Goal: Task Accomplishment & Management: Use online tool/utility

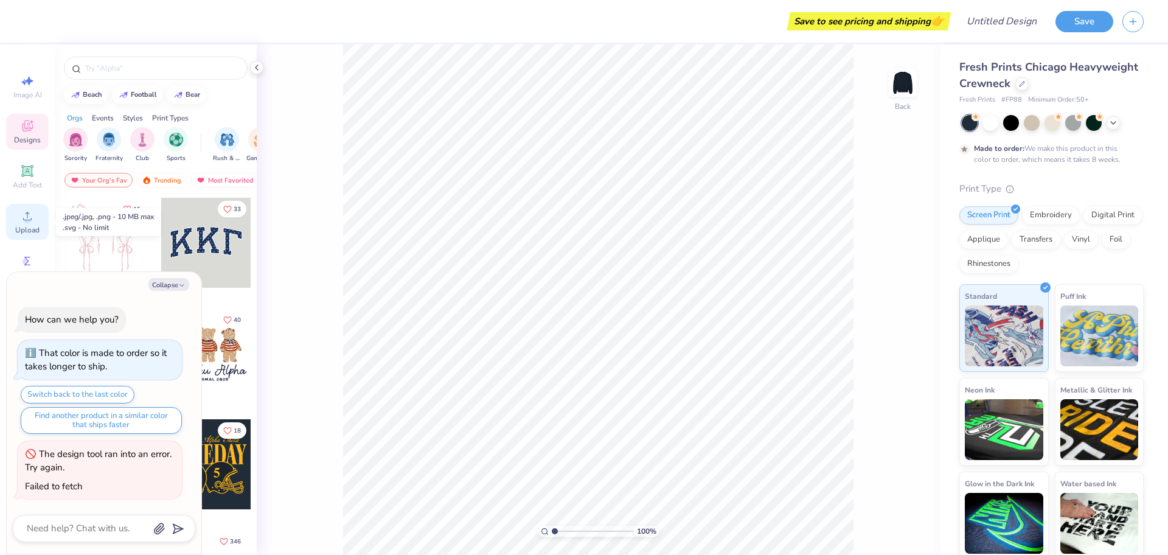
click at [19, 221] on div "Upload" at bounding box center [27, 222] width 43 height 36
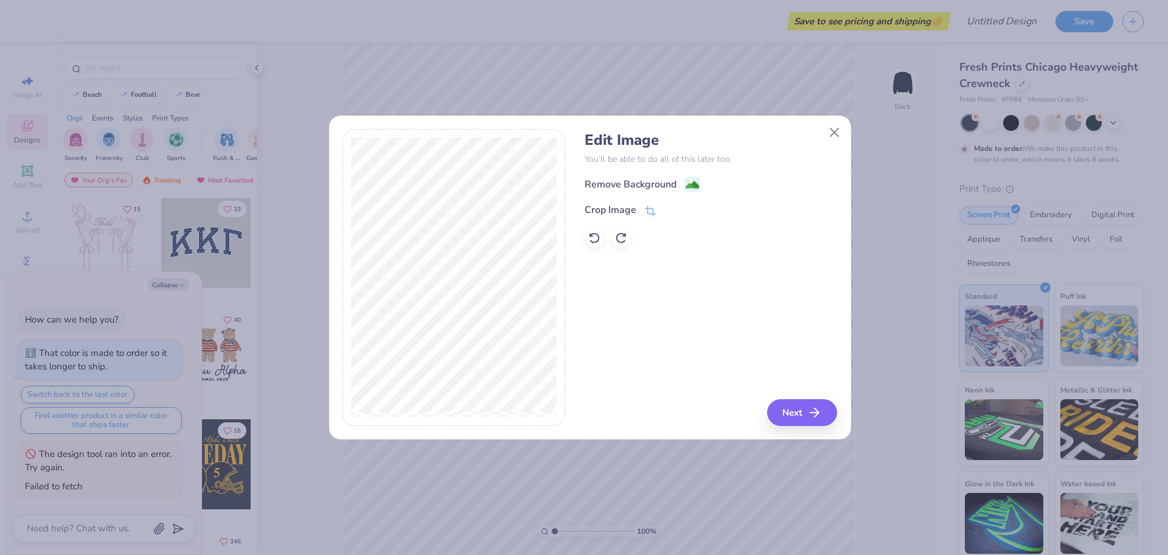
click at [646, 173] on div "Edit Image You’ll be able to do all of this later too. Remove Background Crop I…" at bounding box center [711, 189] width 252 height 116
click at [657, 184] on div "Remove Background" at bounding box center [631, 185] width 92 height 15
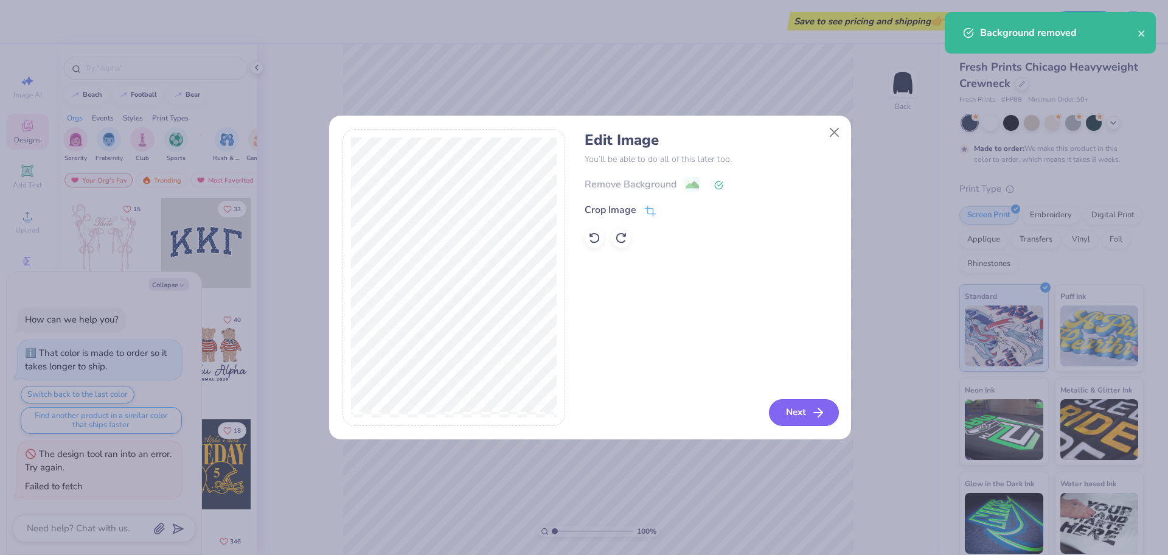
click at [796, 406] on button "Next" at bounding box center [804, 412] width 70 height 27
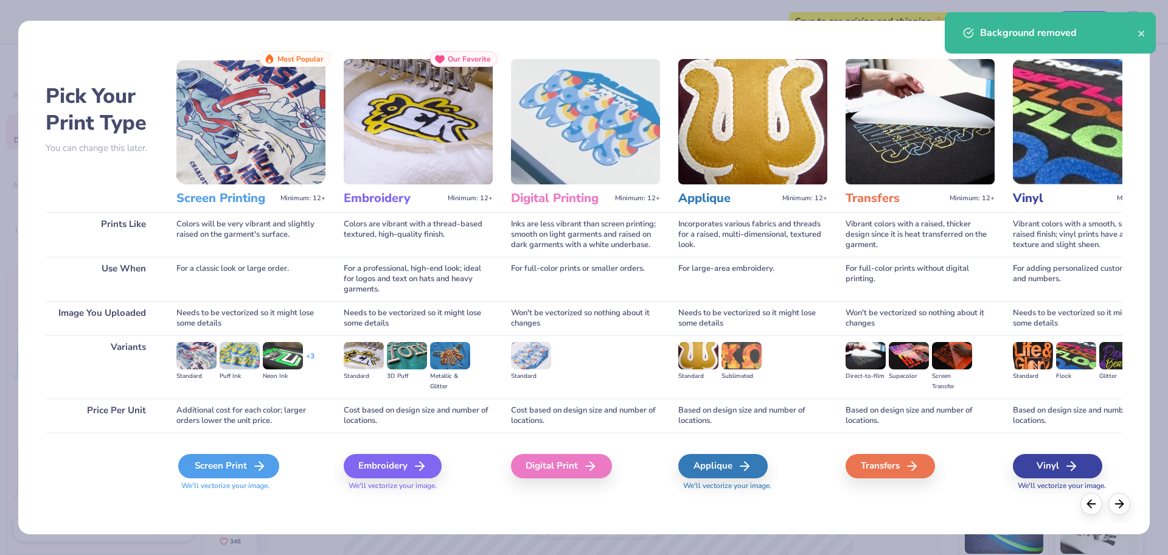
click at [232, 455] on div "Screen Print" at bounding box center [228, 466] width 101 height 24
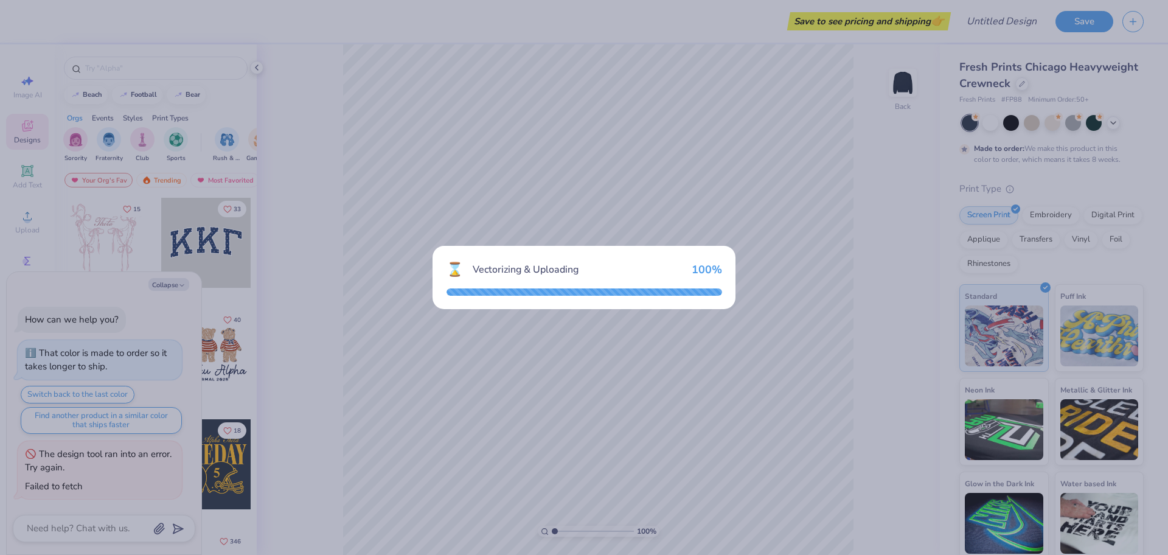
click at [659, 60] on div "⌛ Vectorizing & Uploading 100 %" at bounding box center [584, 277] width 1168 height 555
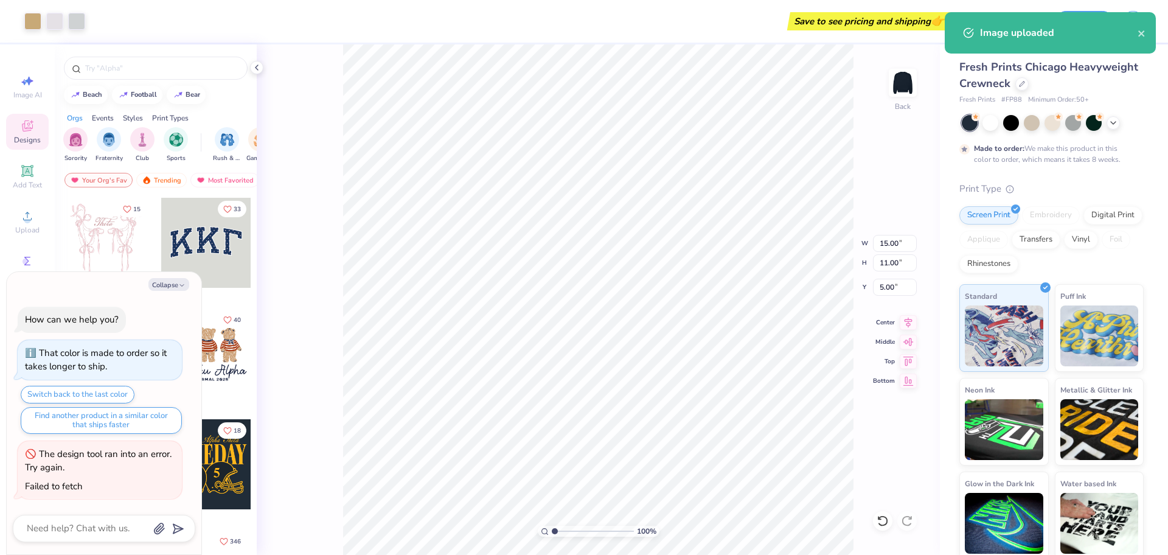
type textarea "x"
type input "7.59"
type input "5.56"
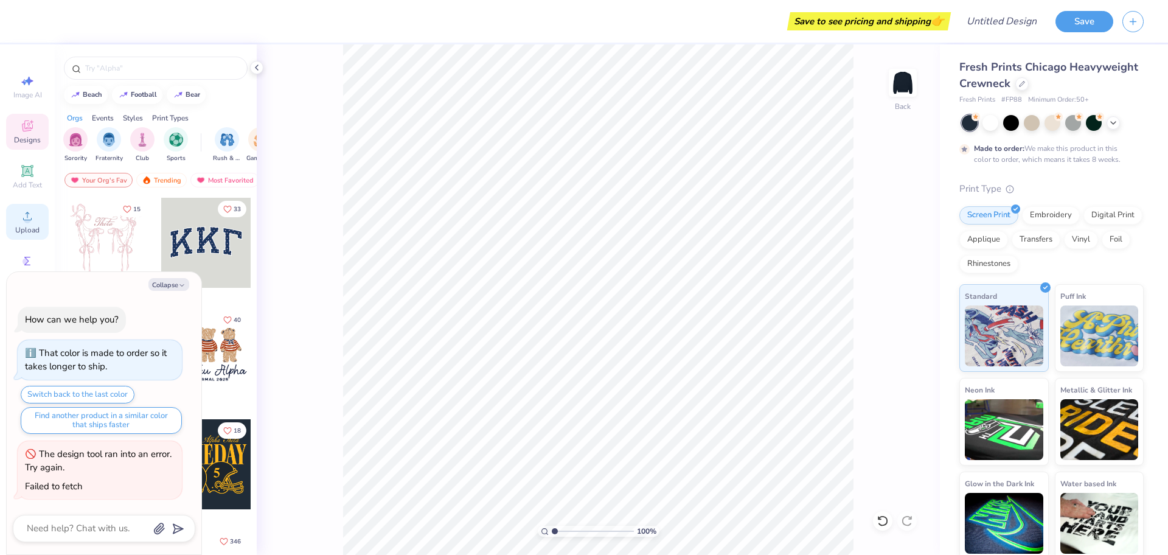
click at [28, 223] on circle at bounding box center [27, 220] width 7 height 7
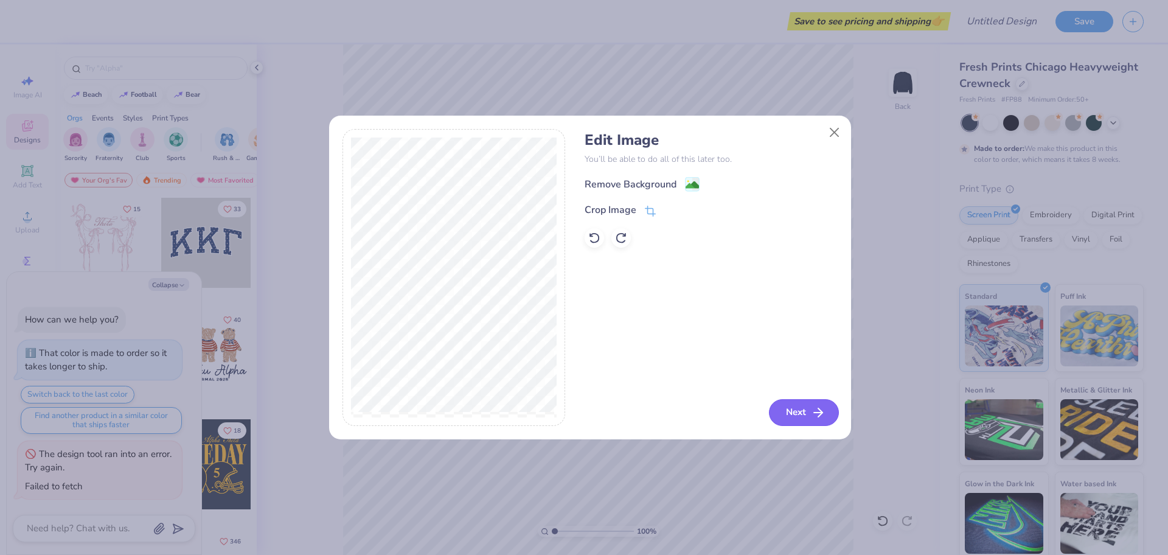
click at [805, 412] on button "Next" at bounding box center [804, 412] width 70 height 27
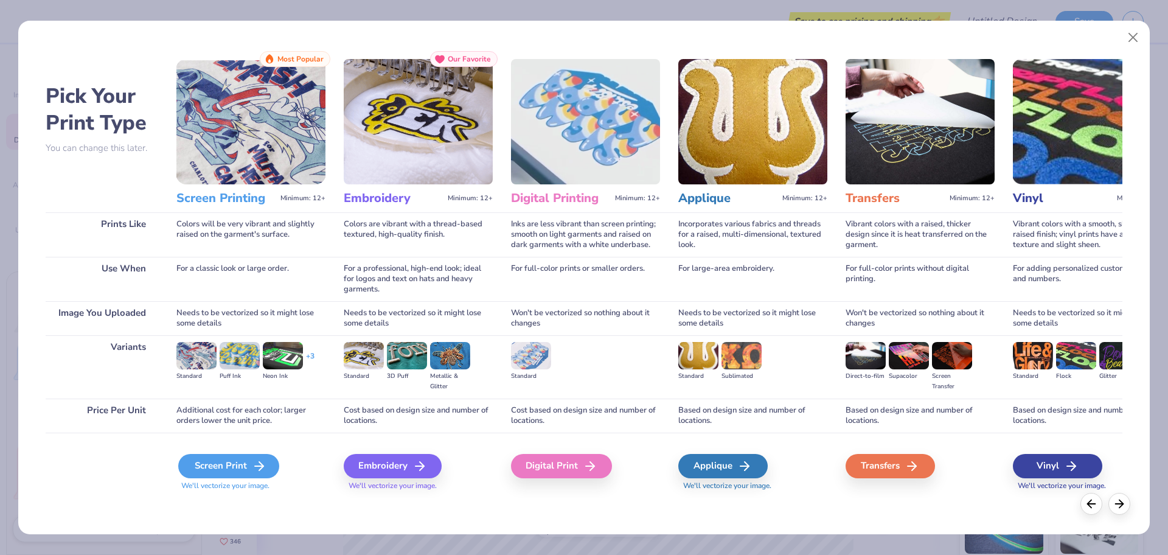
click at [235, 462] on div "Screen Print" at bounding box center [228, 466] width 101 height 24
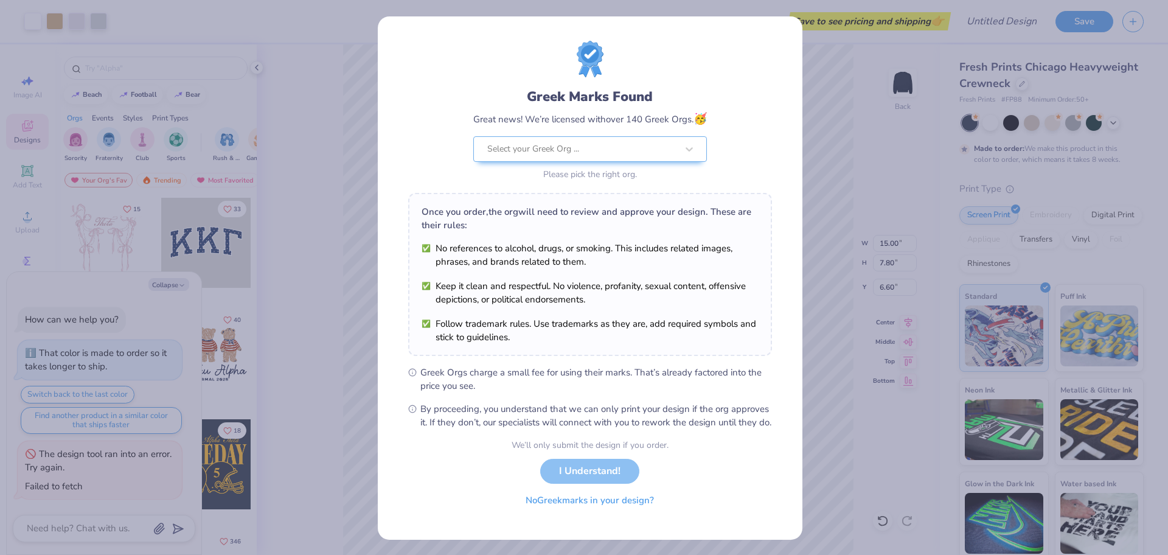
click at [583, 513] on button "No Greek marks in your design?" at bounding box center [589, 500] width 149 height 25
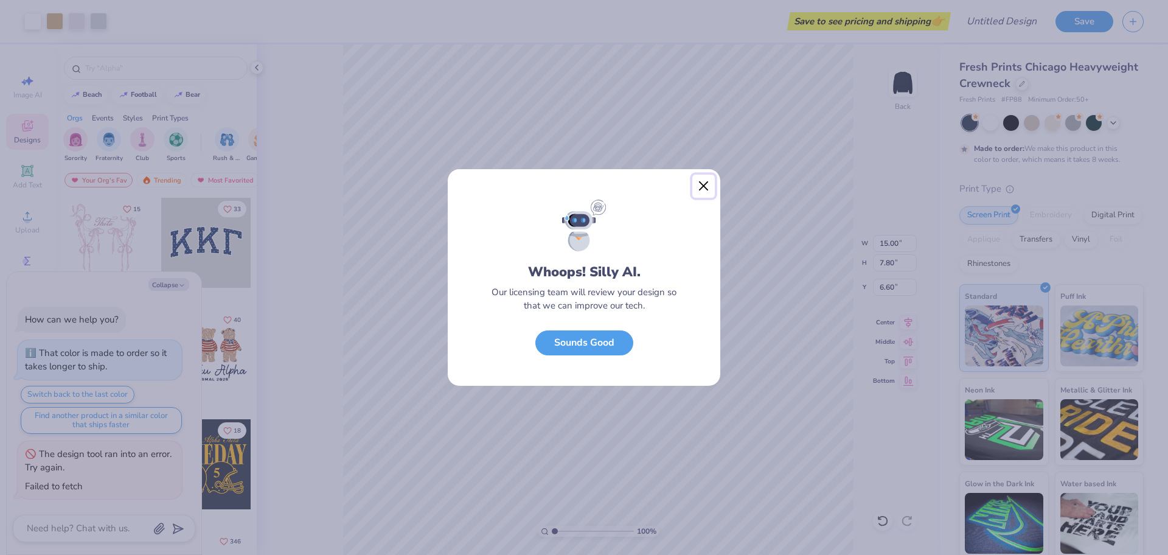
click at [710, 187] on button "Close" at bounding box center [703, 186] width 23 height 23
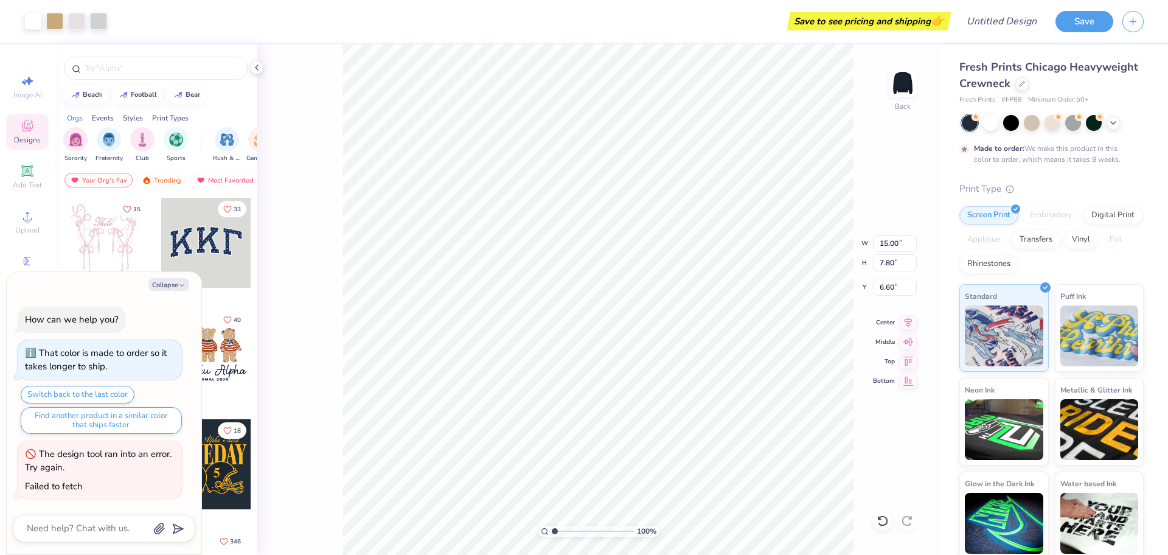
type textarea "x"
type input "7.90"
type input "4.11"
type textarea "x"
type input "1.63"
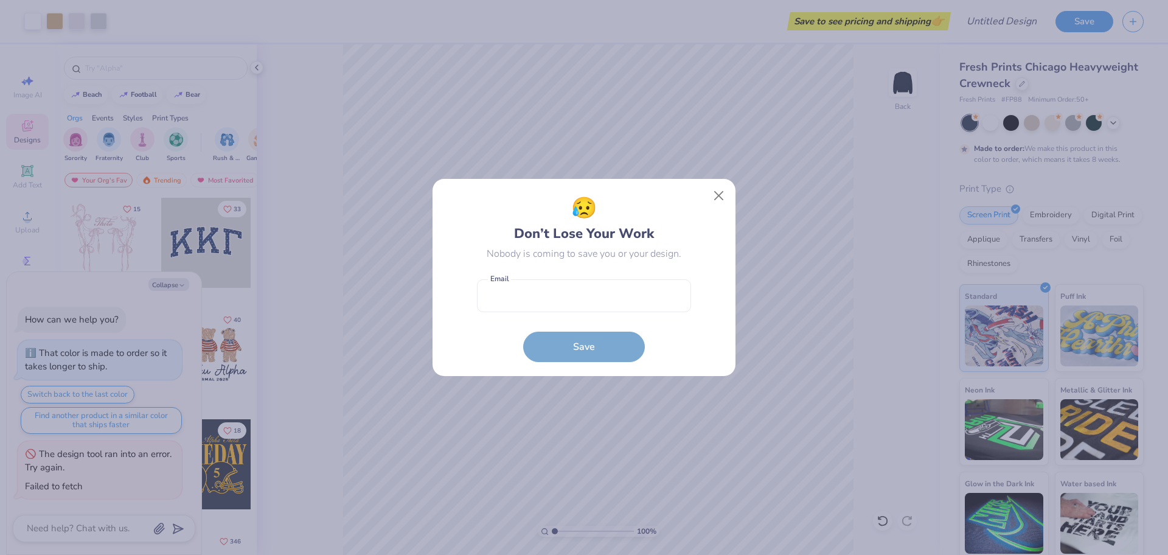
type textarea "x"
